Goal: Task Accomplishment & Management: Use online tool/utility

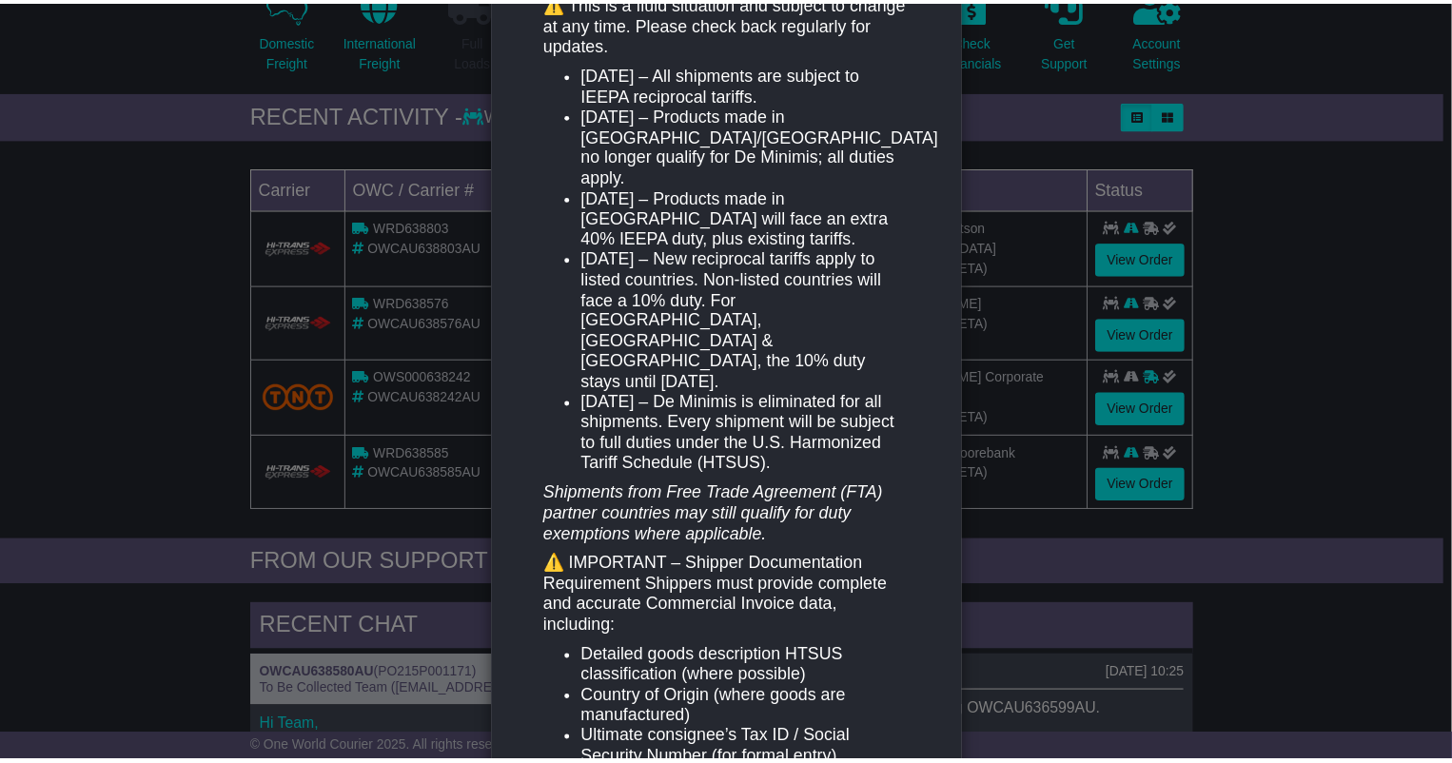
scroll to position [422, 0]
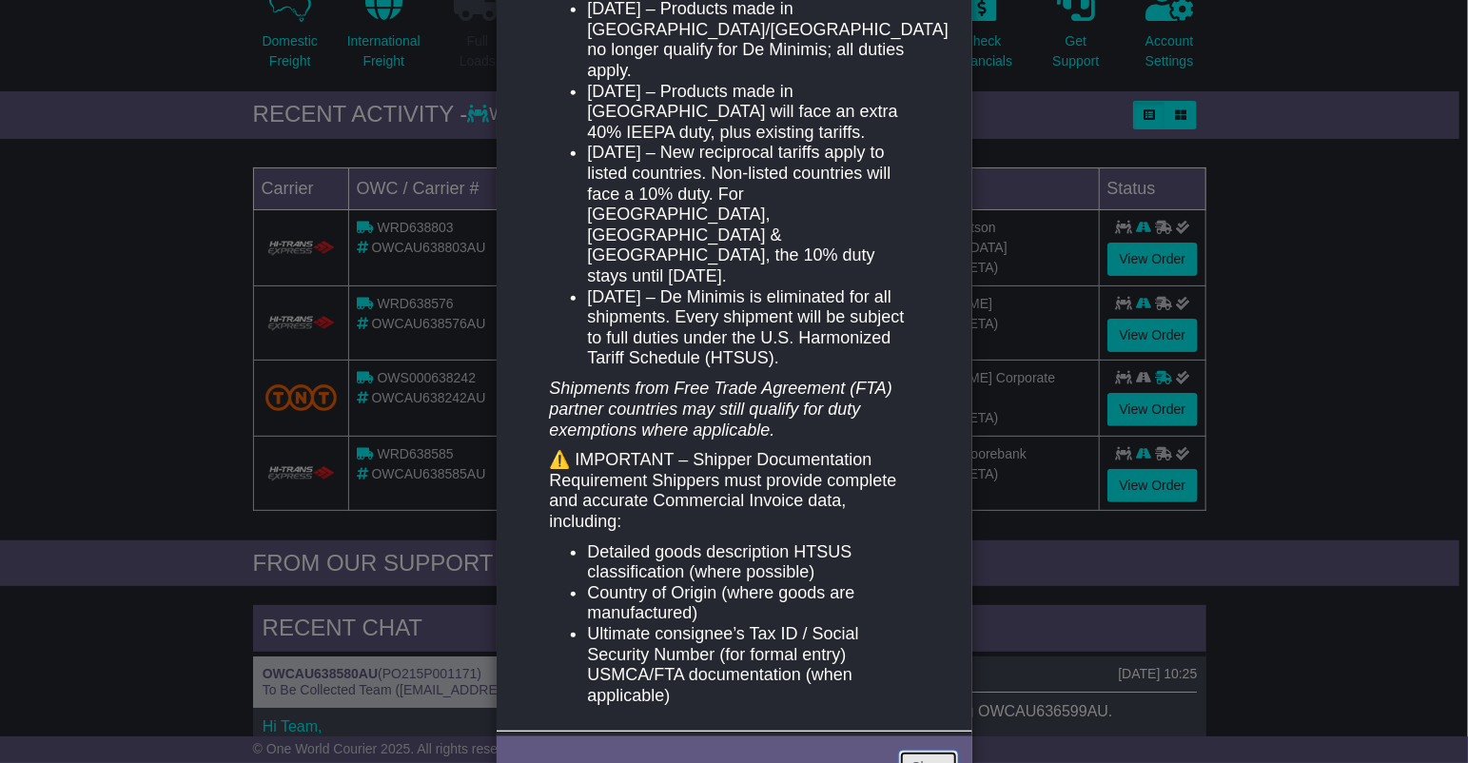
click at [930, 751] on link "Close" at bounding box center [928, 767] width 59 height 33
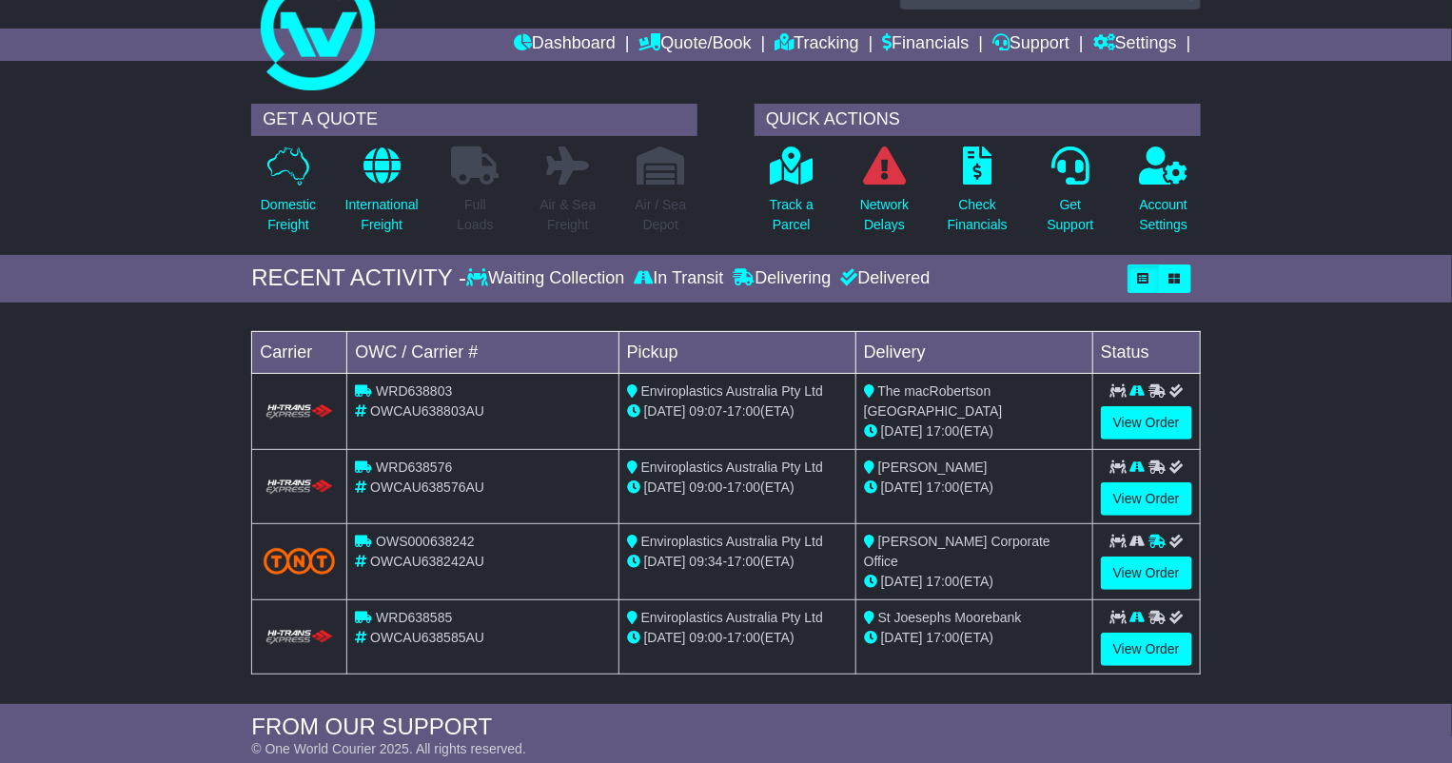
scroll to position [0, 0]
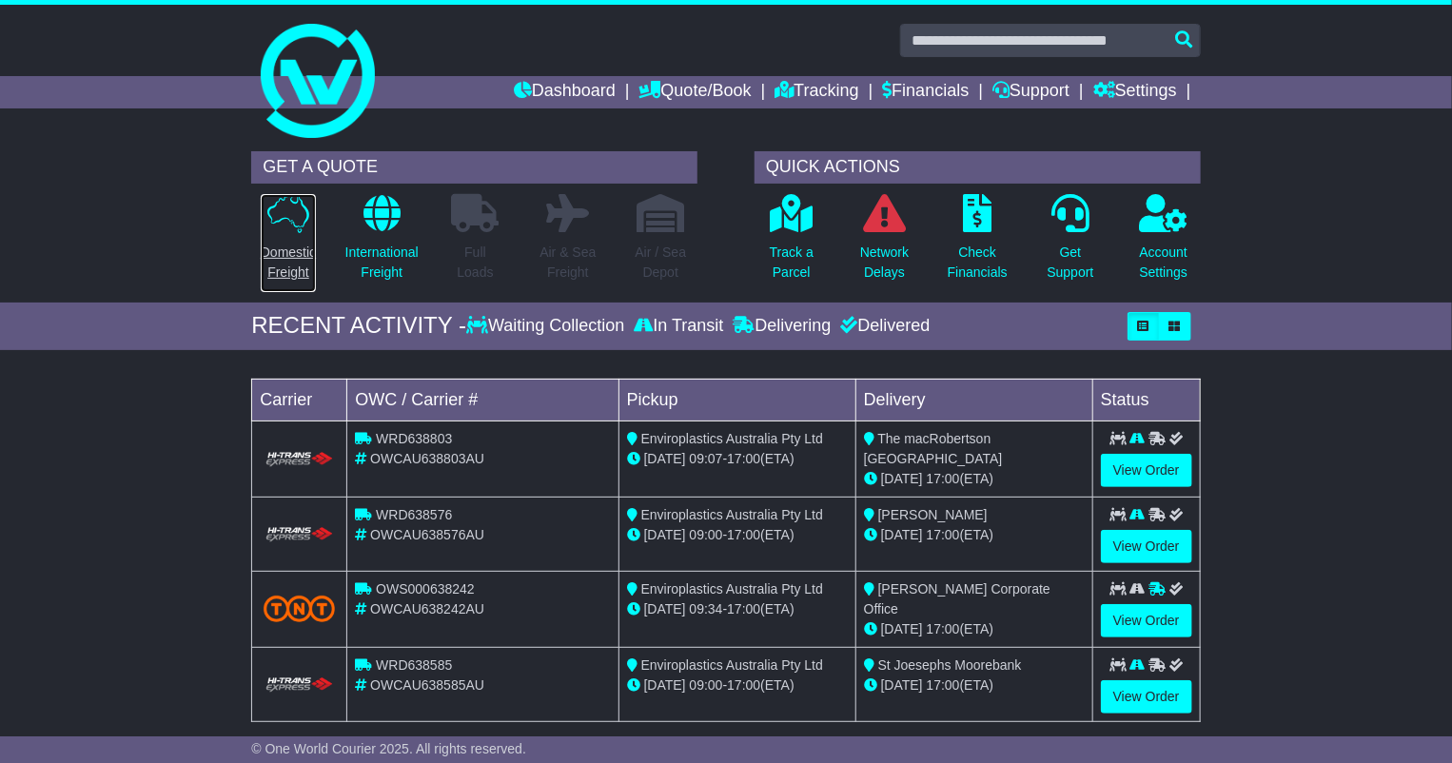
click at [268, 226] on icon at bounding box center [288, 213] width 42 height 39
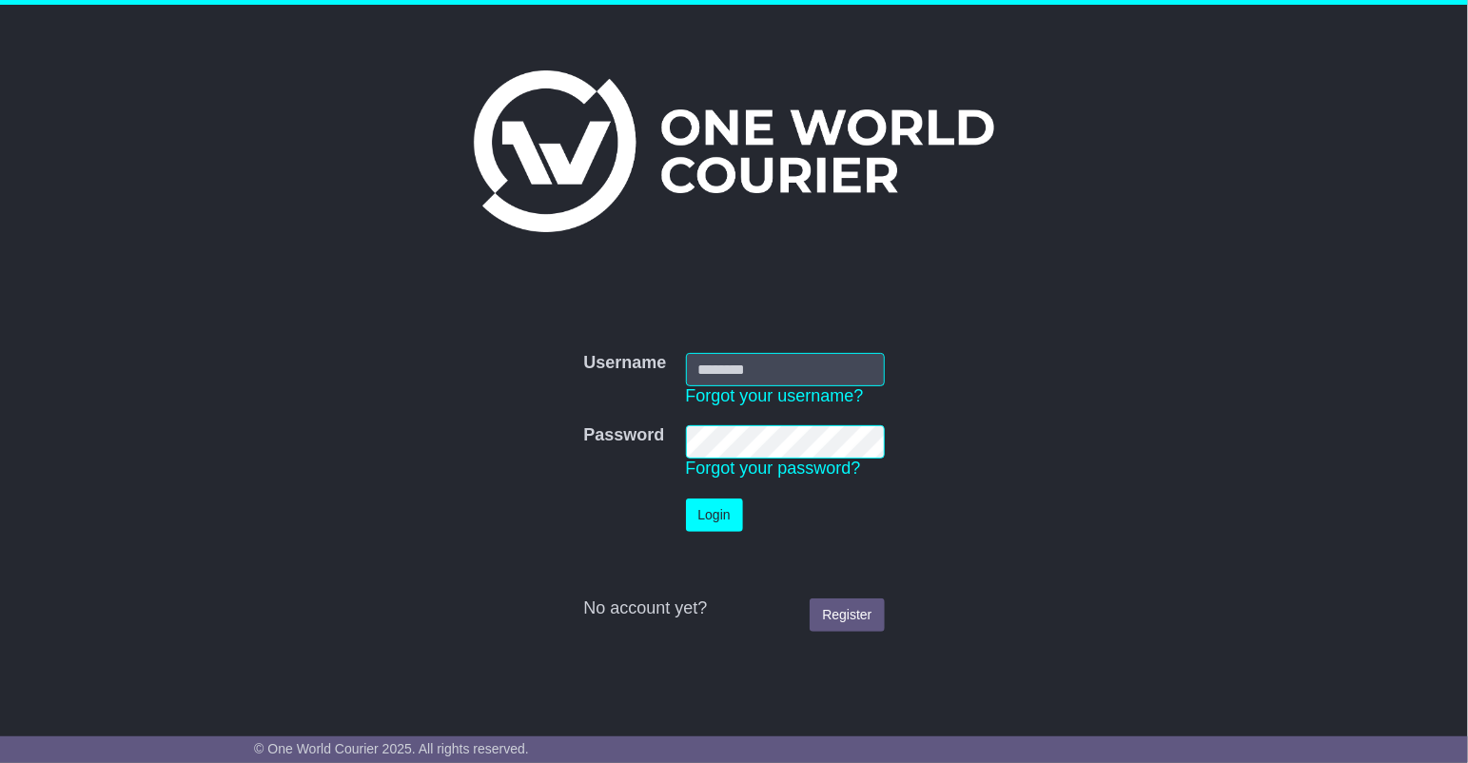
click at [724, 360] on input "Username" at bounding box center [785, 369] width 199 height 33
type input "**********"
click at [686, 499] on button "Login" at bounding box center [714, 515] width 57 height 33
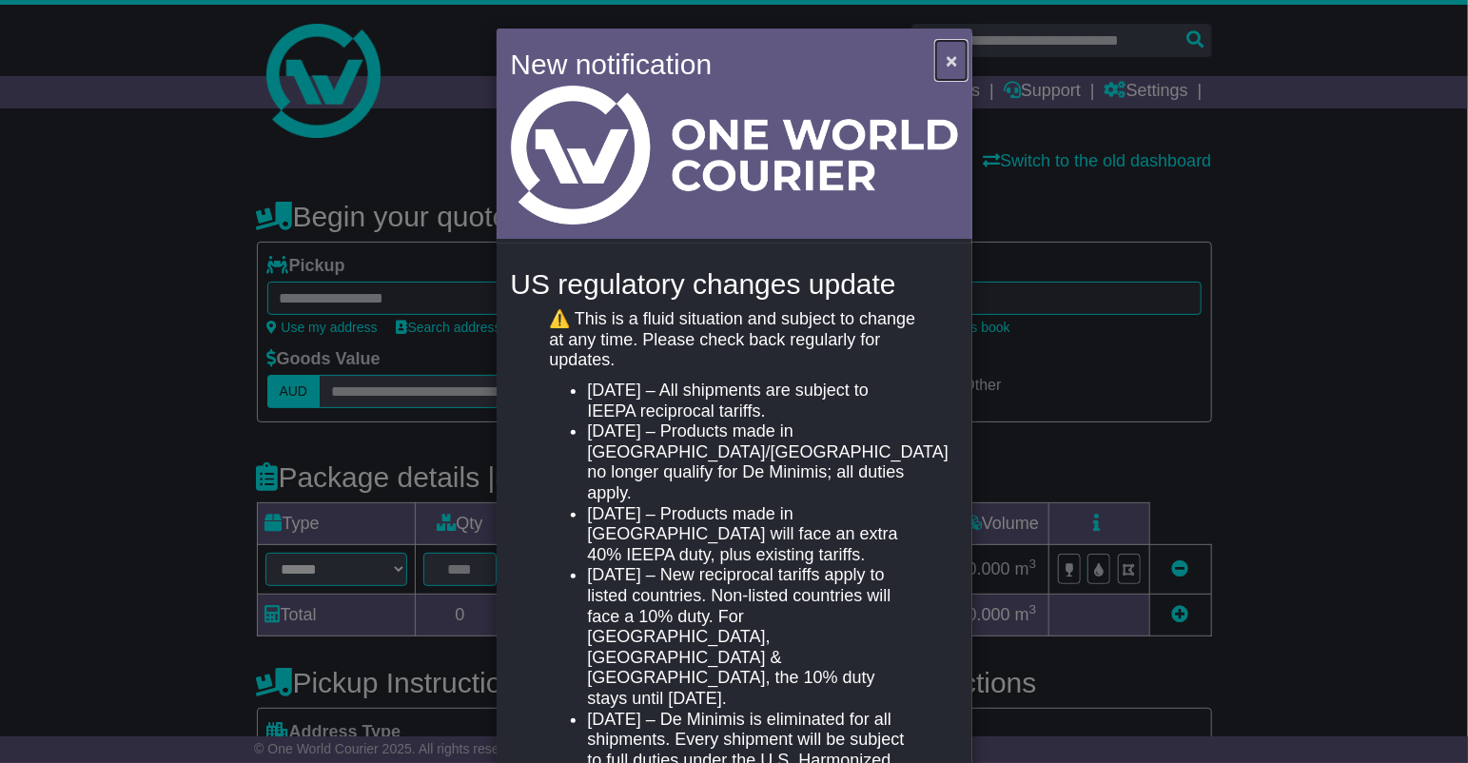
click at [948, 60] on span "×" at bounding box center [951, 60] width 11 height 22
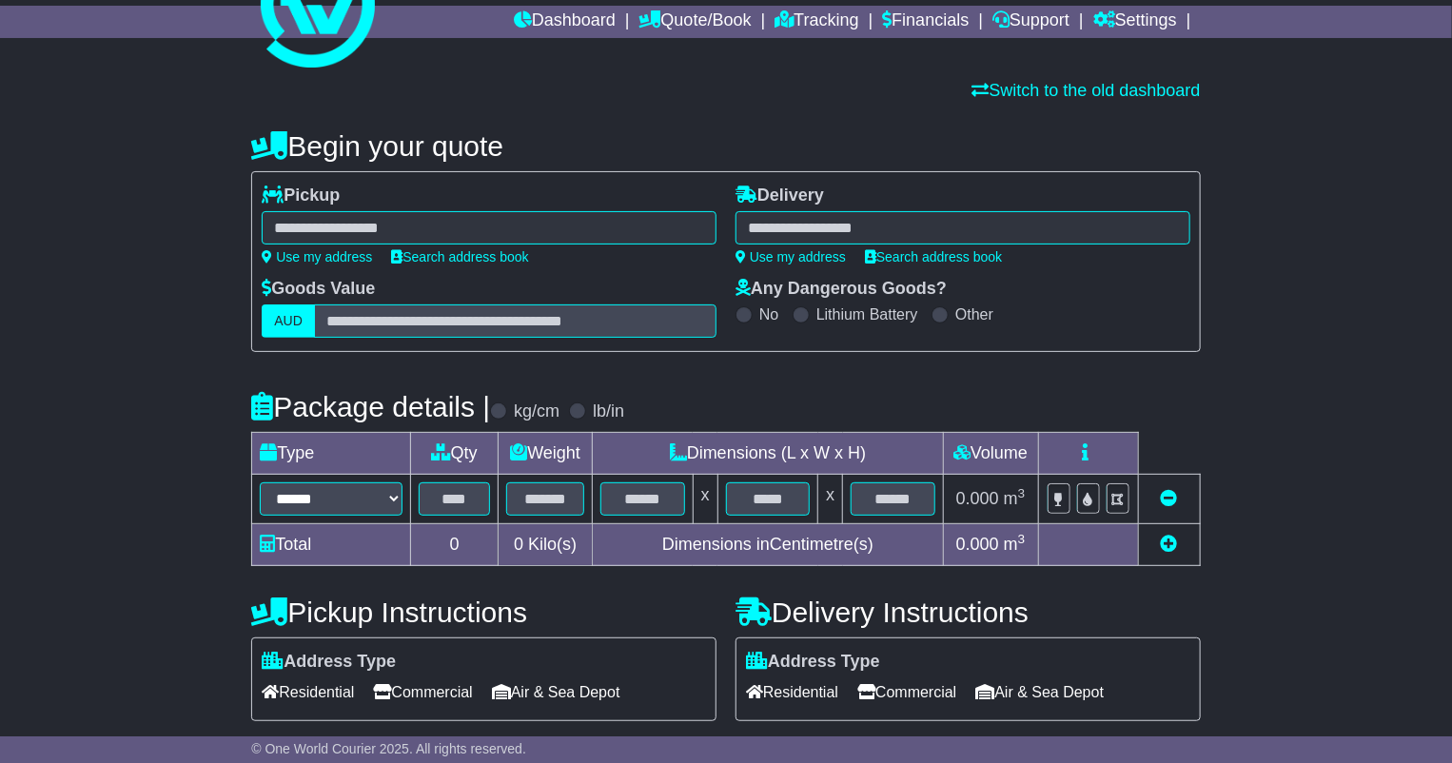
scroll to position [106, 0]
